Goal: Task Accomplishment & Management: Use online tool/utility

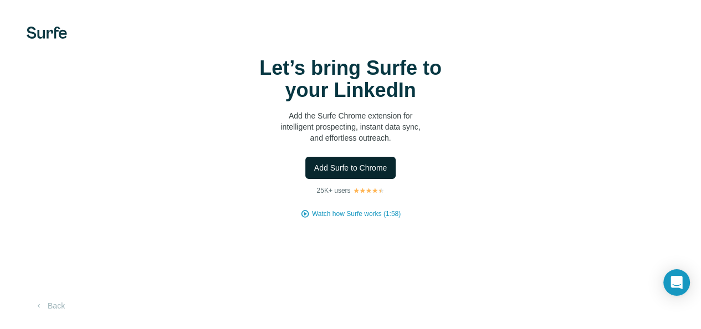
click at [314, 174] on span "Add Surfe to Chrome" at bounding box center [350, 167] width 73 height 11
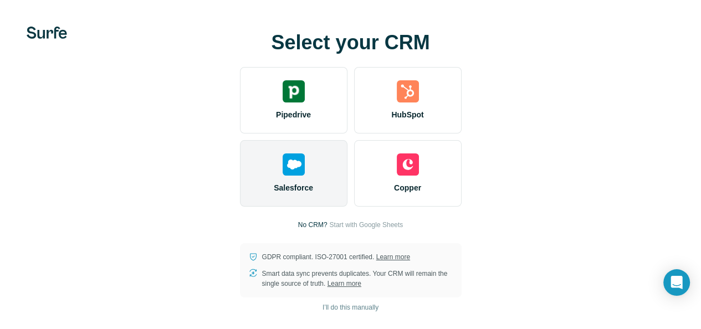
click at [240, 185] on div "Salesforce" at bounding box center [294, 173] width 108 height 67
